Goal: Task Accomplishment & Management: Use online tool/utility

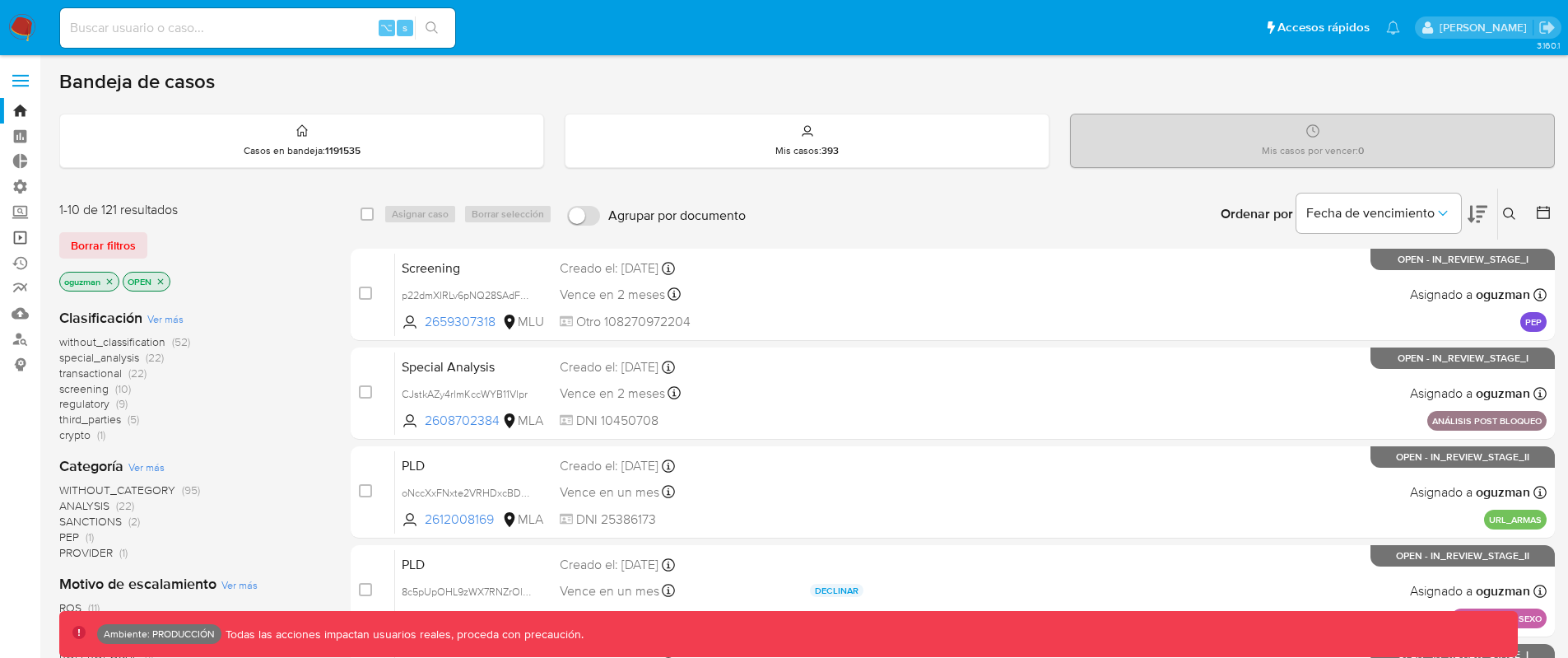
click at [19, 240] on link "Operaciones masivas" at bounding box center [98, 238] width 196 height 26
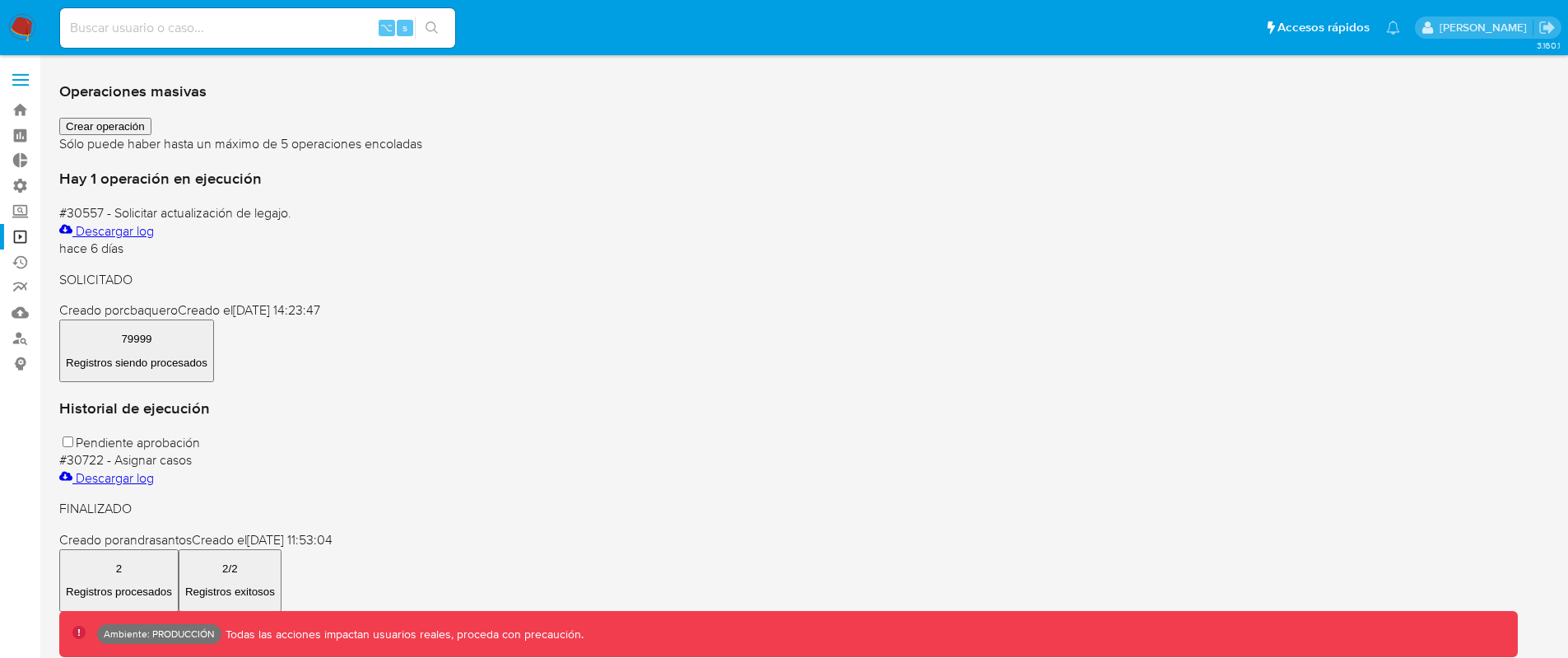
scroll to position [3, 0]
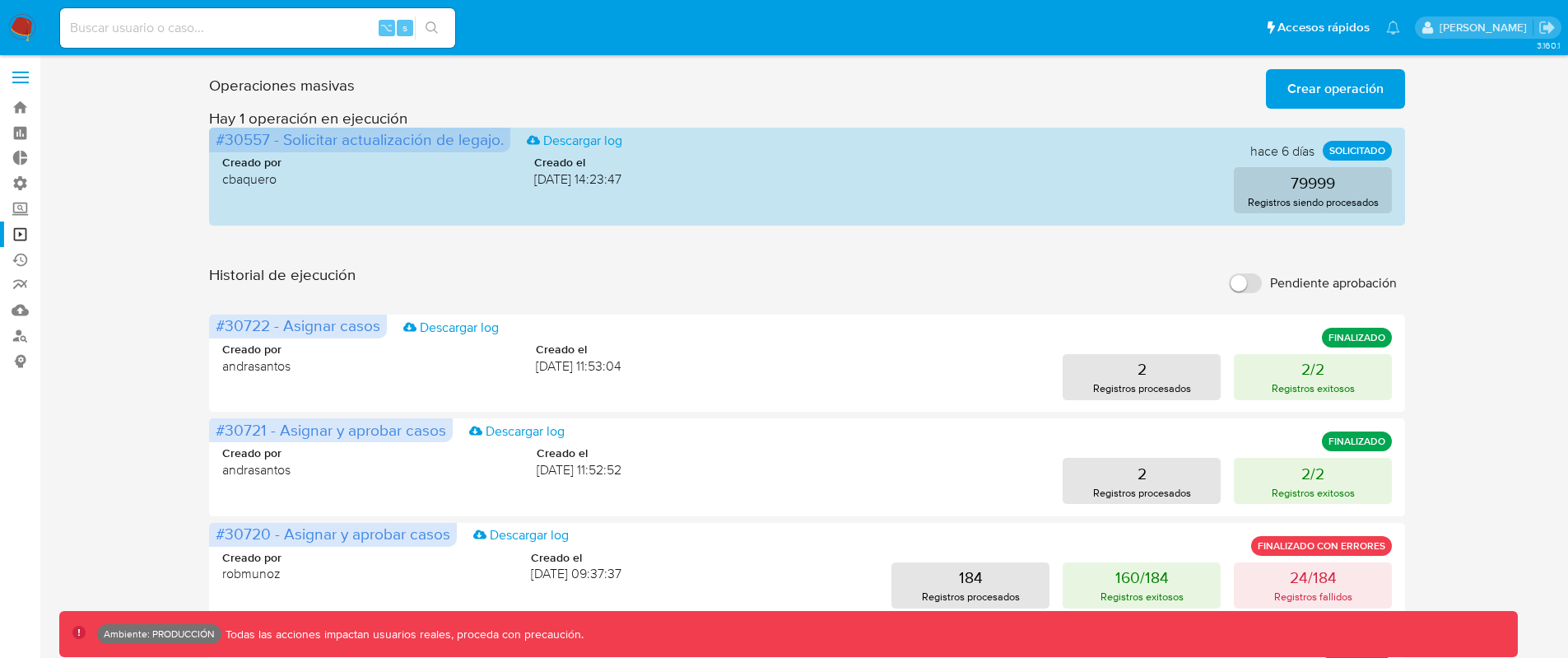
click at [1250, 287] on input "Pendiente aprobación" at bounding box center [1245, 283] width 33 height 20
checkbox input "true"
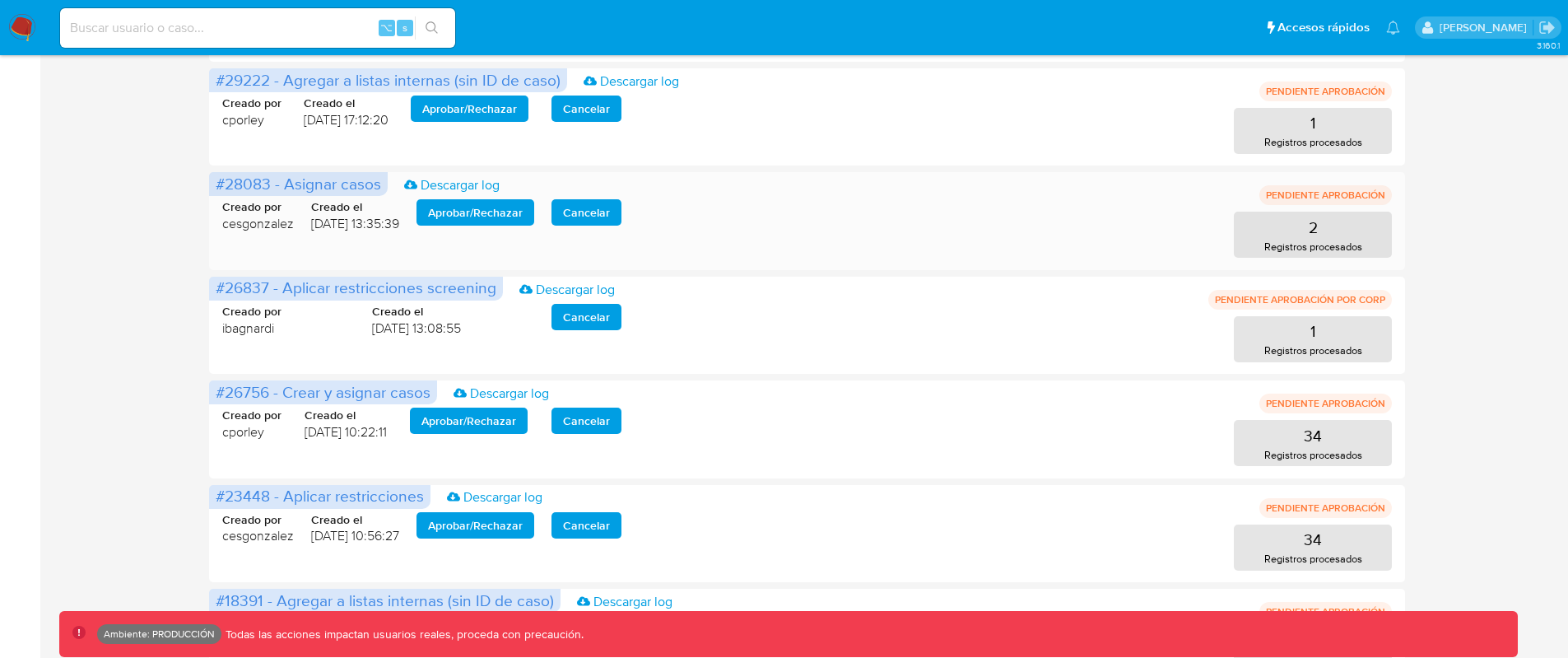
scroll to position [659, 0]
